Goal: Task Accomplishment & Management: Manage account settings

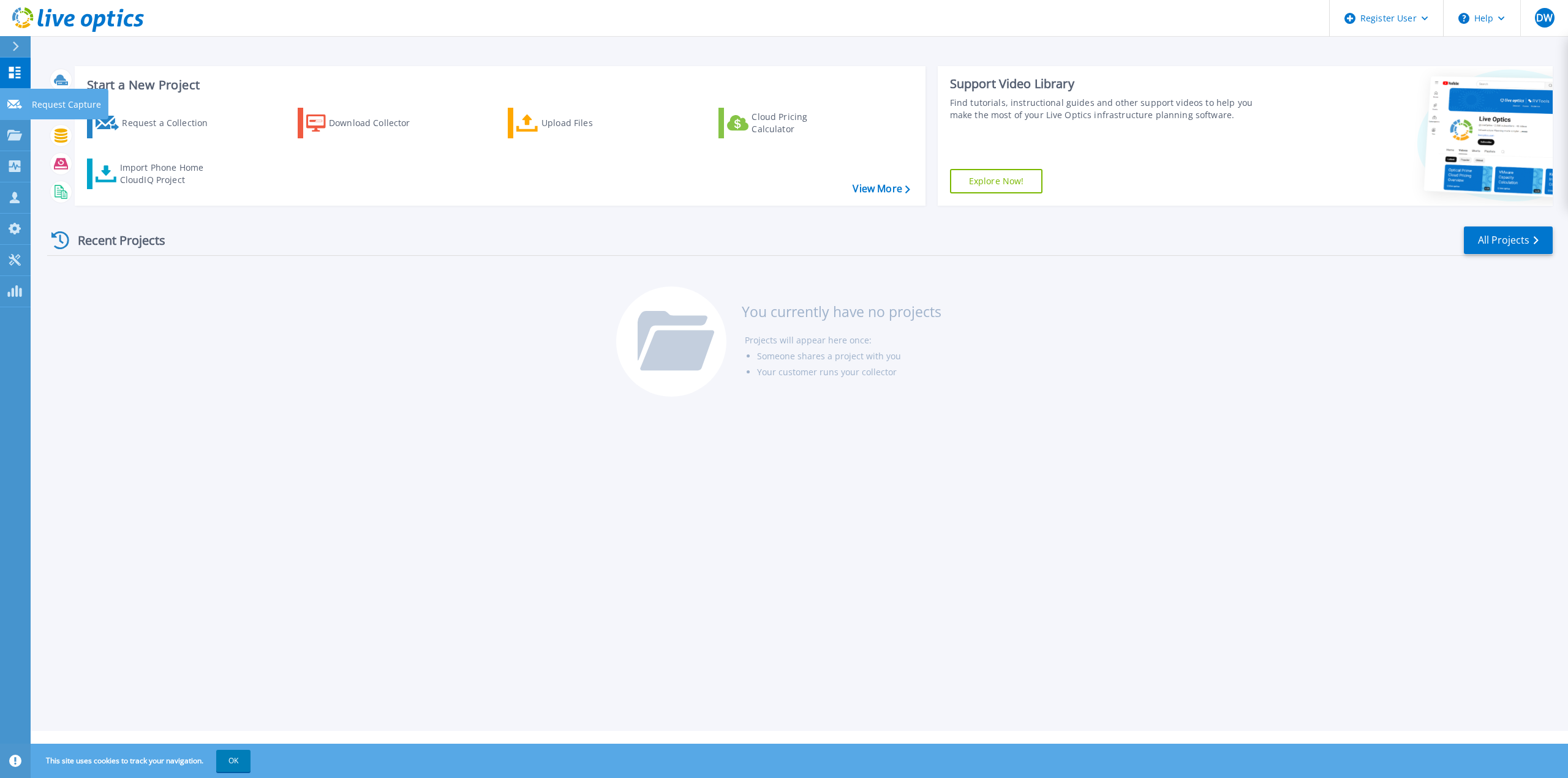
click at [30, 99] on div "Request Capture" at bounding box center [69, 104] width 78 height 30
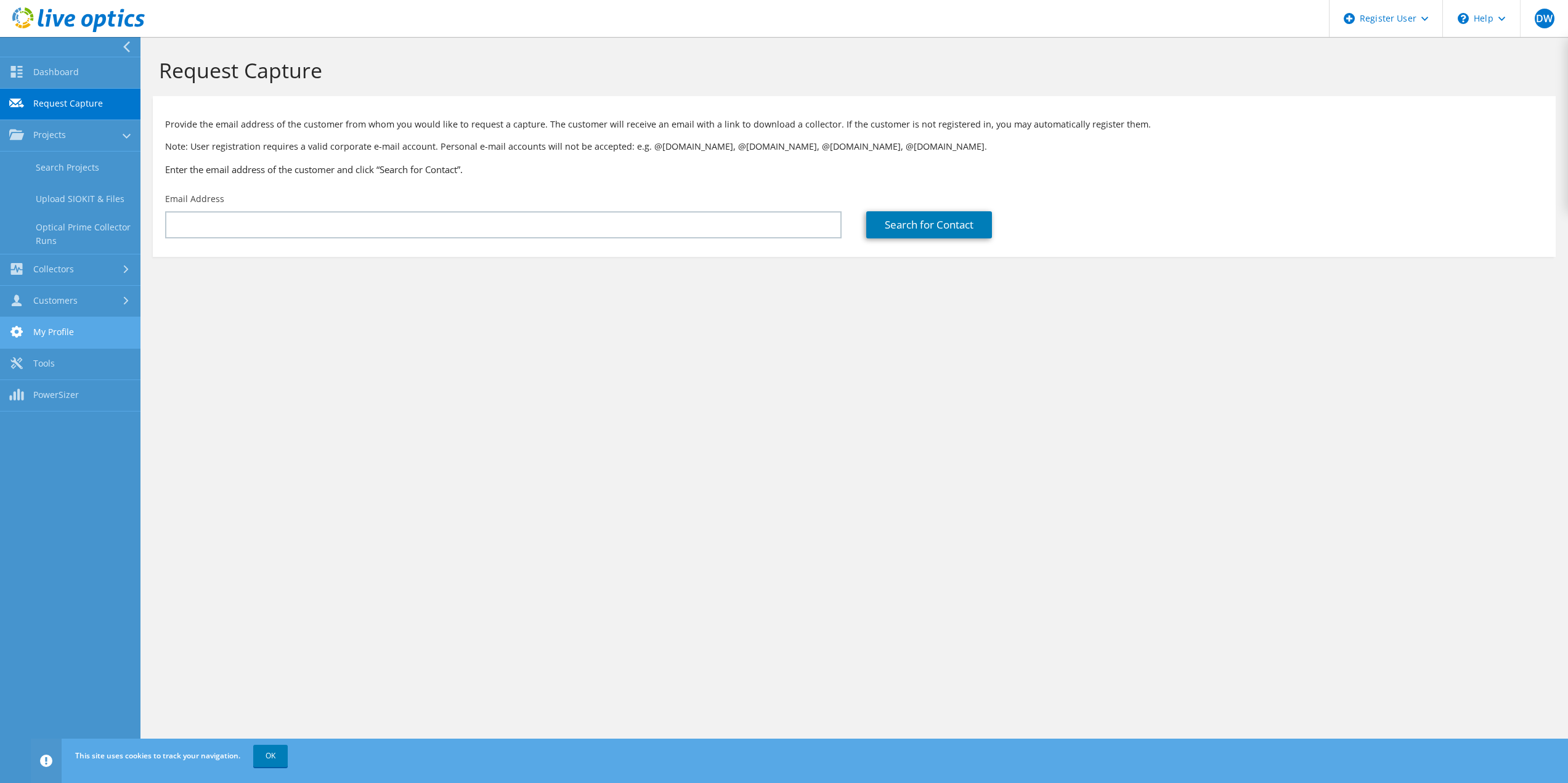
click at [88, 329] on link "My Profile" at bounding box center [70, 333] width 141 height 31
